Goal: Obtain resource: Download file/media

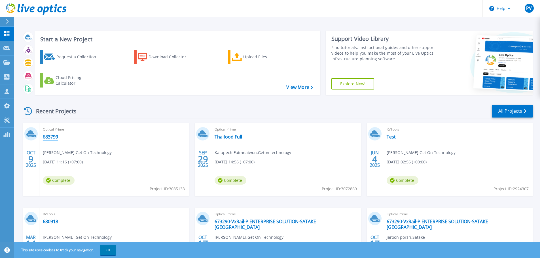
click at [52, 134] on link "683799" at bounding box center [50, 137] width 15 height 6
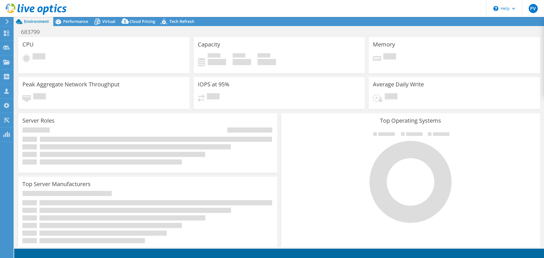
select select "USD"
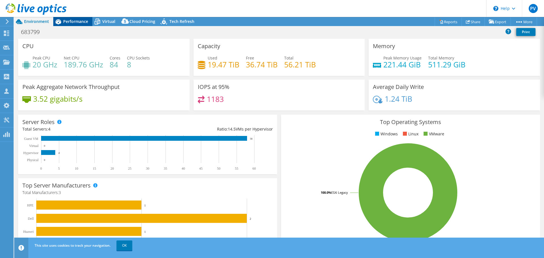
click at [67, 20] on span "Performance" at bounding box center [75, 21] width 25 height 5
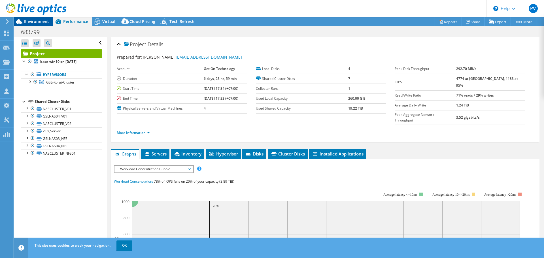
click at [23, 20] on icon at bounding box center [19, 22] width 10 height 10
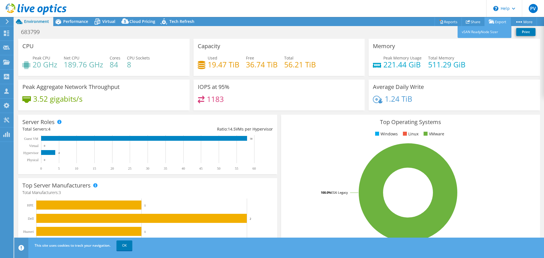
click at [500, 19] on link "Export" at bounding box center [498, 21] width 26 height 9
click at [439, 23] on icon at bounding box center [441, 22] width 4 height 4
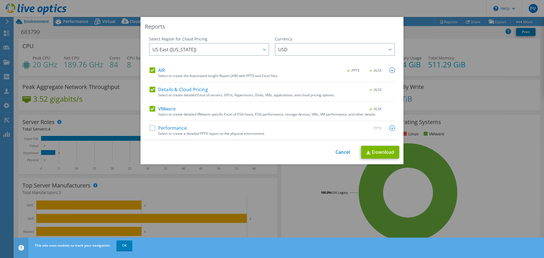
click at [150, 89] on label "Details & Cloud Pricing" at bounding box center [179, 90] width 58 height 6
click at [0, 0] on input "Details & Cloud Pricing" at bounding box center [0, 0] width 0 height 0
click at [153, 129] on label "Performance" at bounding box center [168, 128] width 37 height 6
click at [0, 0] on input "Performance" at bounding box center [0, 0] width 0 height 0
click at [153, 129] on label "Performance" at bounding box center [168, 128] width 37 height 6
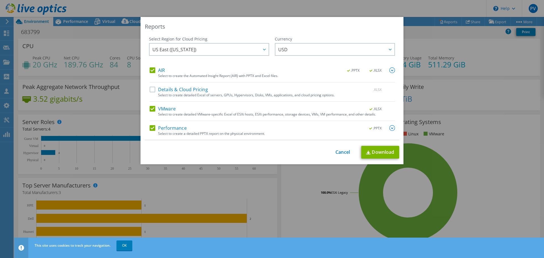
click at [0, 0] on input "Performance" at bounding box center [0, 0] width 0 height 0
click at [252, 48] on span "US East ([US_STATE])" at bounding box center [210, 50] width 116 height 12
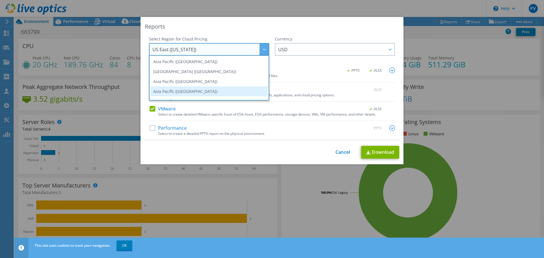
click at [190, 88] on li "Asia Pacific ([GEOGRAPHIC_DATA])" at bounding box center [208, 91] width 117 height 10
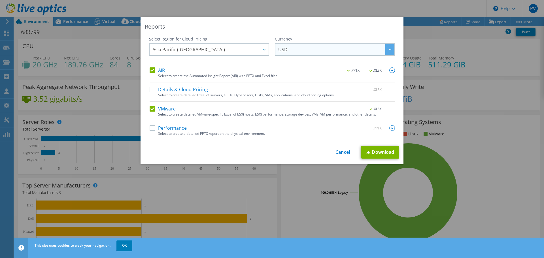
click at [353, 45] on span "USD" at bounding box center [336, 50] width 116 height 12
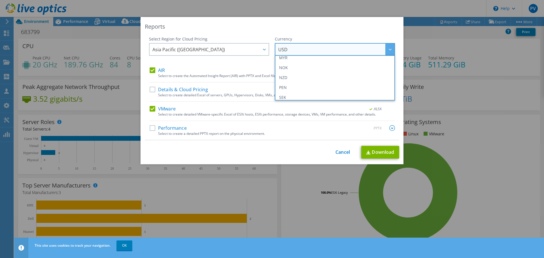
scroll to position [205, 0]
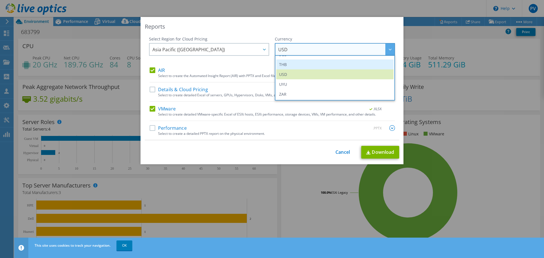
click at [353, 65] on li "THB" at bounding box center [334, 65] width 117 height 10
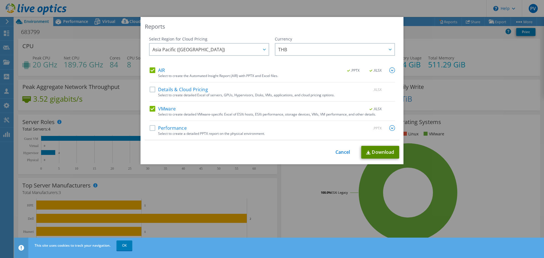
click at [376, 153] on link "Download" at bounding box center [380, 152] width 38 height 13
click at [343, 152] on link "Cancel" at bounding box center [343, 152] width 14 height 5
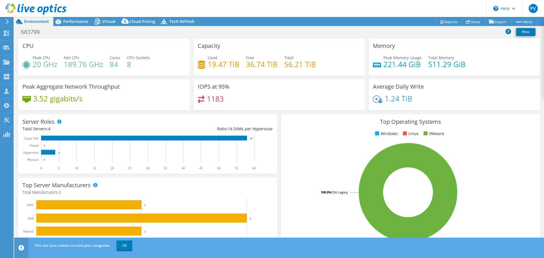
scroll to position [0, 0]
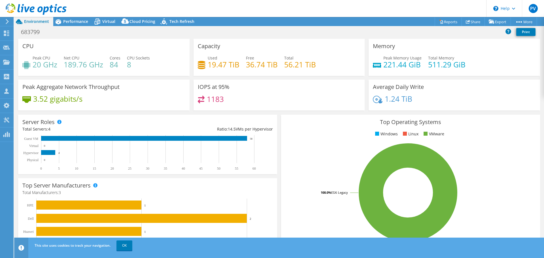
click at [387, 99] on h4 "1.24 TiB" at bounding box center [398, 99] width 27 height 6
click at [394, 98] on h4 "1.24 TiB" at bounding box center [398, 99] width 27 height 6
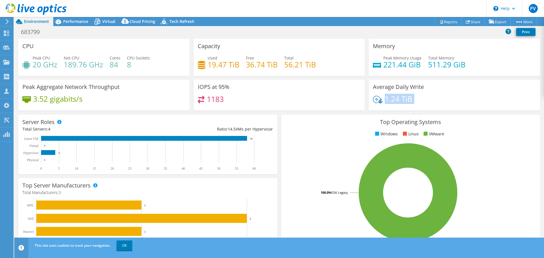
click at [394, 98] on h4 "1.24 TiB" at bounding box center [398, 99] width 27 height 6
click at [391, 61] on h4 "221.44 GiB" at bounding box center [402, 64] width 38 height 6
click at [447, 61] on h4 "511.29 GiB" at bounding box center [446, 64] width 37 height 6
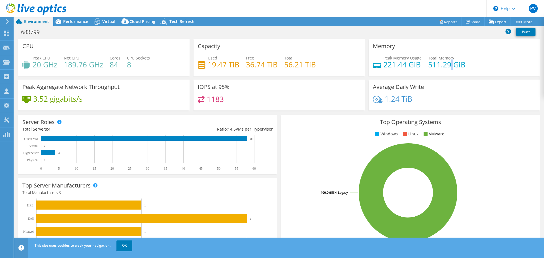
click at [447, 61] on h4 "511.29 GiB" at bounding box center [446, 64] width 37 height 6
click at [439, 62] on h4 "511.29 GiB" at bounding box center [446, 64] width 37 height 6
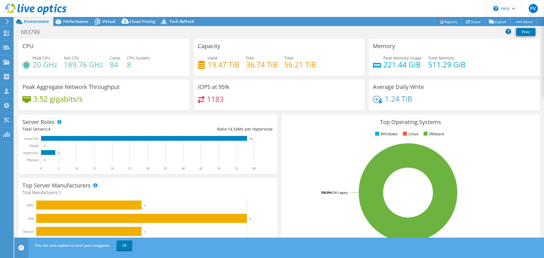
click at [220, 64] on h4 "19.47 TiB" at bounding box center [224, 64] width 32 height 6
click at [216, 67] on h4 "19.47 TiB" at bounding box center [224, 64] width 32 height 6
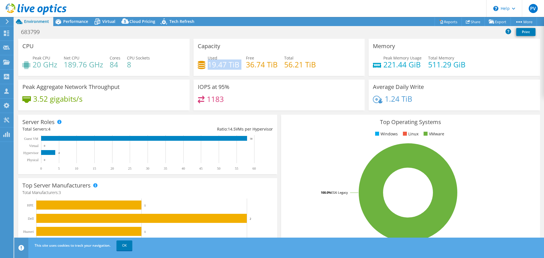
click at [216, 67] on h4 "19.47 TiB" at bounding box center [224, 64] width 32 height 6
click at [224, 61] on h4 "19.47 TiB" at bounding box center [224, 64] width 32 height 6
click at [114, 65] on h4 "84" at bounding box center [115, 64] width 11 height 6
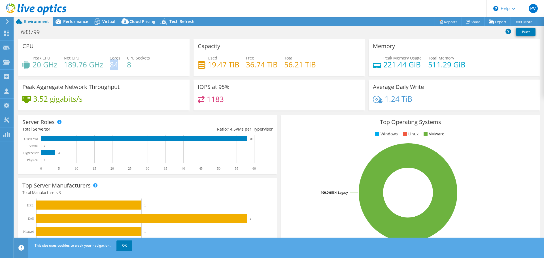
click at [114, 65] on h4 "84" at bounding box center [115, 64] width 11 height 6
click at [131, 66] on h4 "8" at bounding box center [138, 64] width 23 height 6
